Goal: Transaction & Acquisition: Download file/media

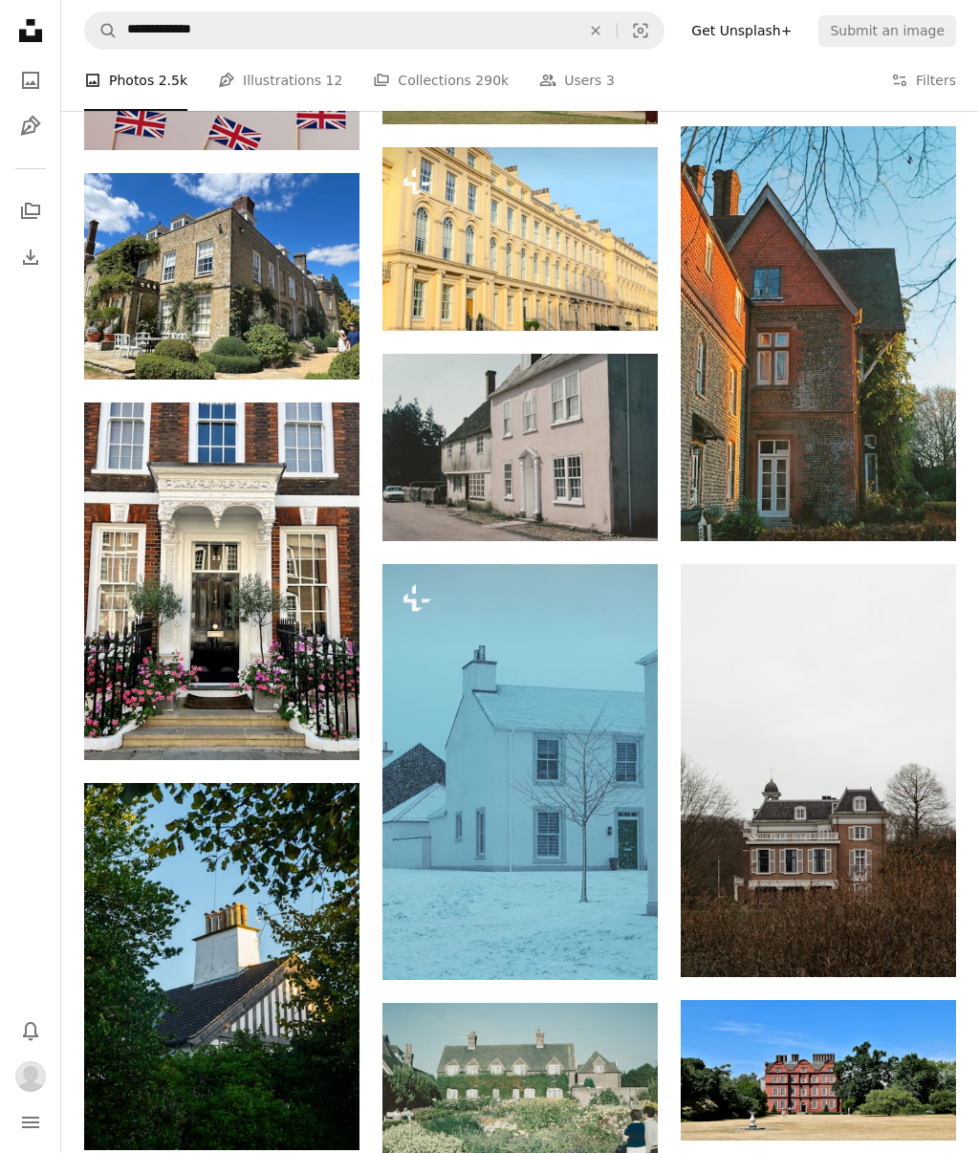
scroll to position [27913, 0]
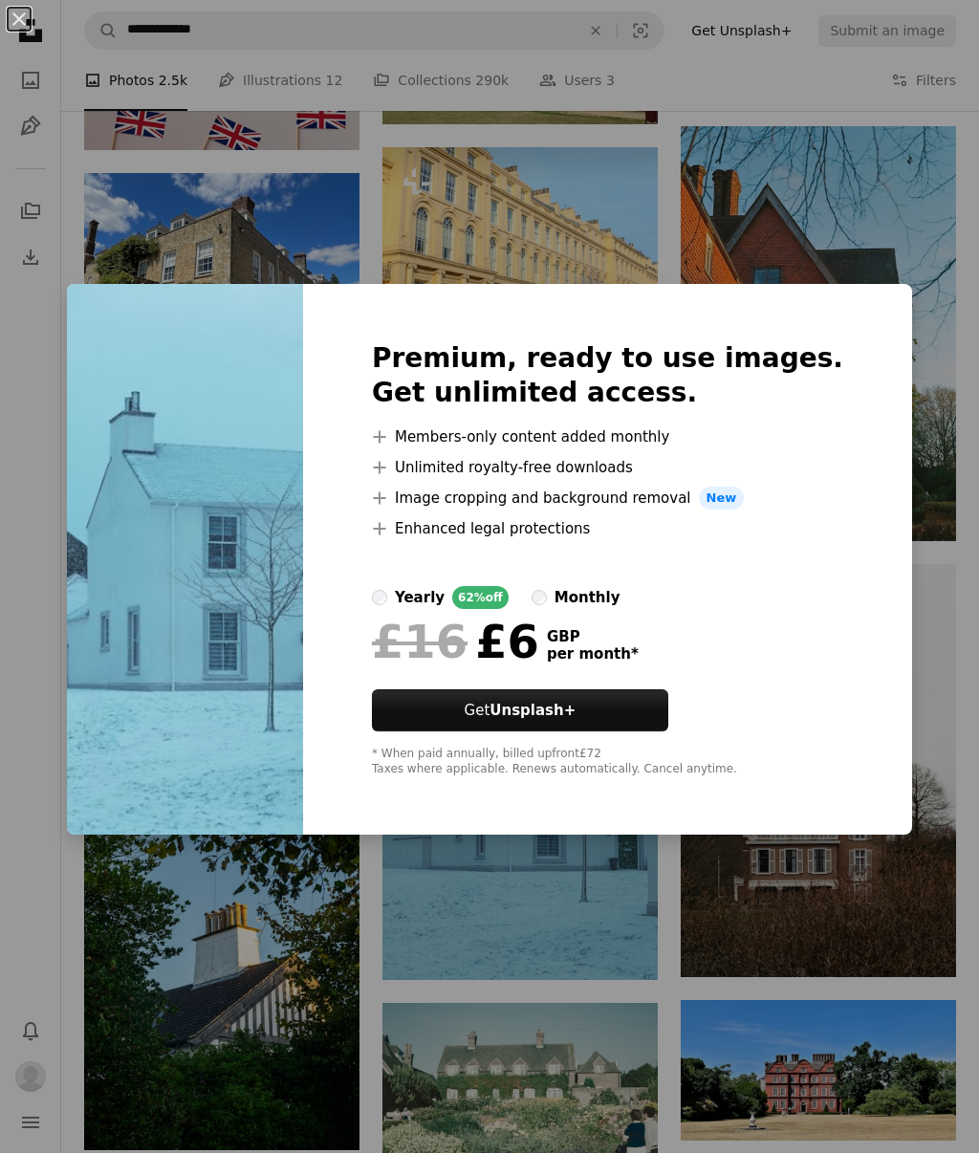
click at [598, 777] on div "* When paid annually, billed upfront £72 Taxes where applicable. Renews automat…" at bounding box center [607, 762] width 471 height 31
click at [855, 264] on div "An X shape Premium, ready to use images. Get unlimited access. A plus sign Memb…" at bounding box center [489, 576] width 979 height 1153
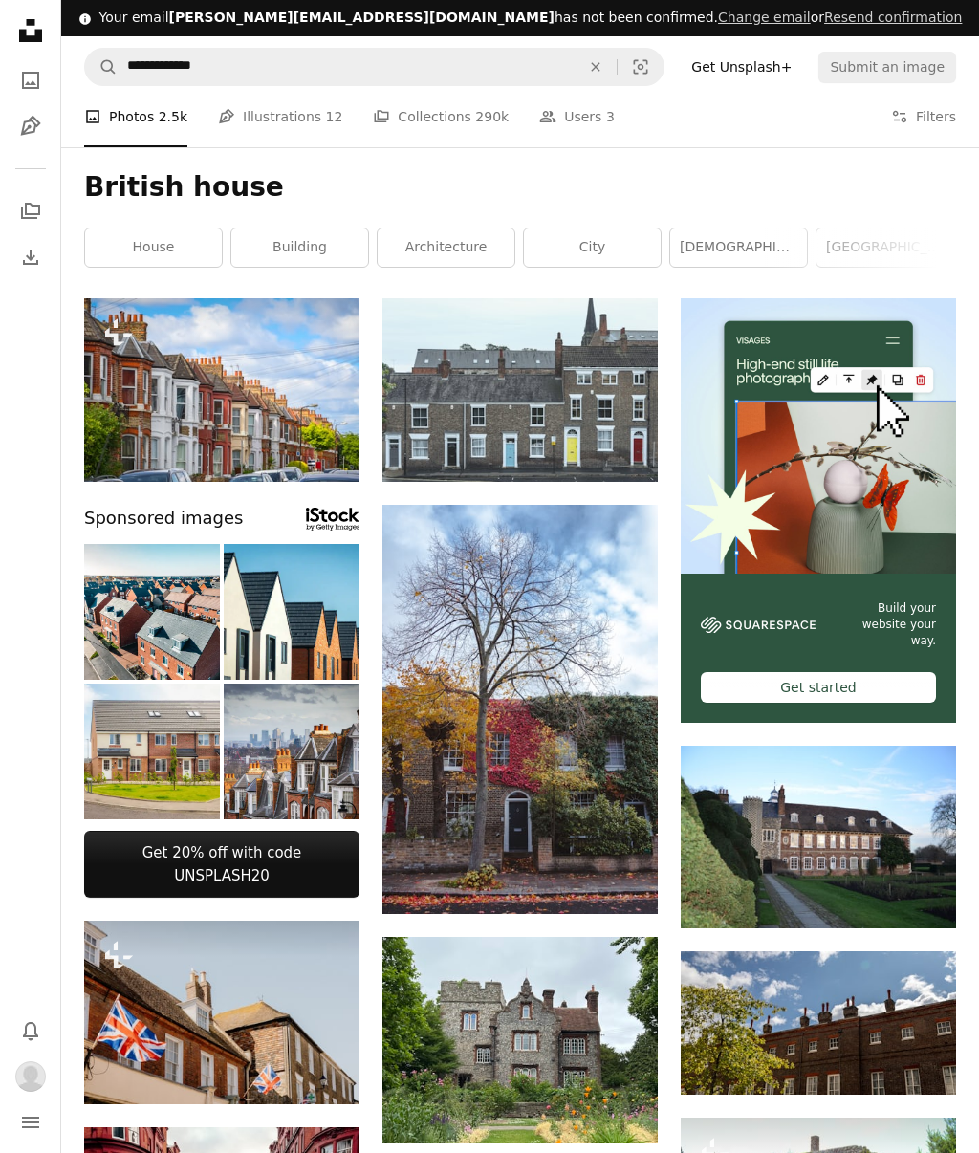
click at [622, 446] on icon "Arrow pointing down" at bounding box center [619, 446] width 15 height 23
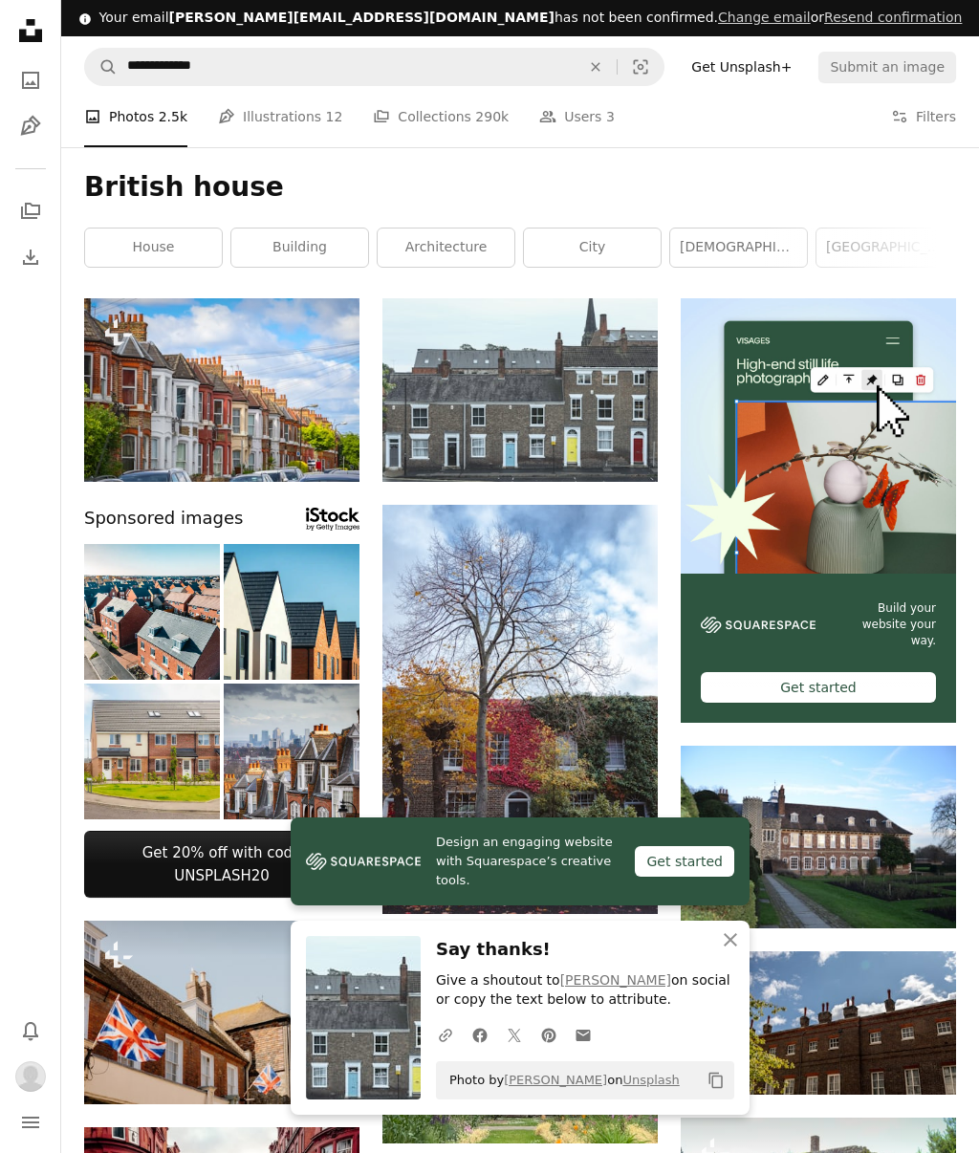
click at [738, 940] on icon "An X shape" at bounding box center [730, 940] width 23 height 23
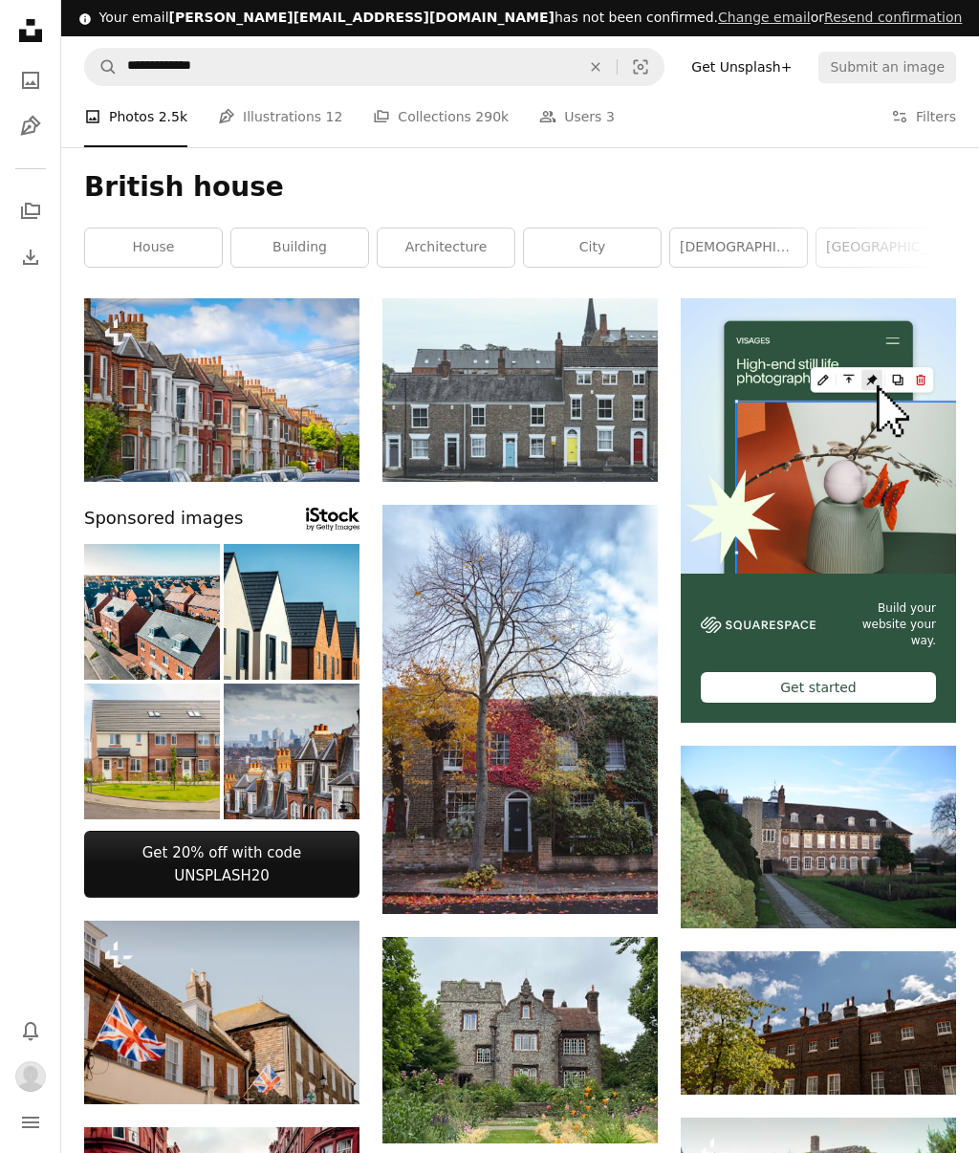
click at [41, 247] on icon "Download" at bounding box center [30, 257] width 23 height 23
